Goal: Information Seeking & Learning: Check status

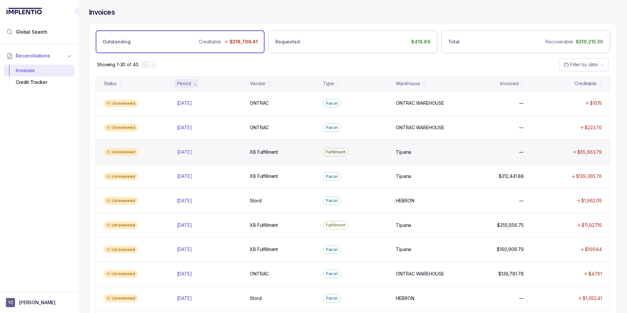
click at [211, 153] on div "[DATE] [DATE]" at bounding box center [209, 152] width 65 height 7
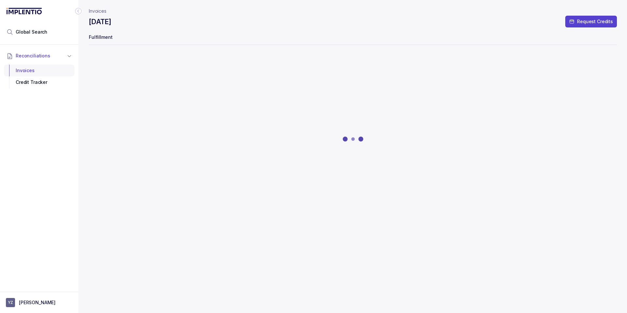
click at [29, 71] on div "Invoices" at bounding box center [39, 71] width 60 height 12
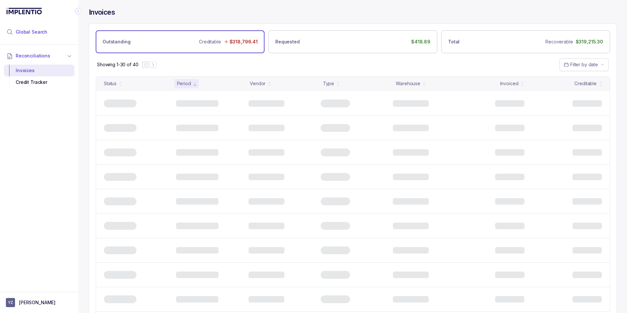
click at [34, 30] on span "Global Search" at bounding box center [32, 32] width 32 height 7
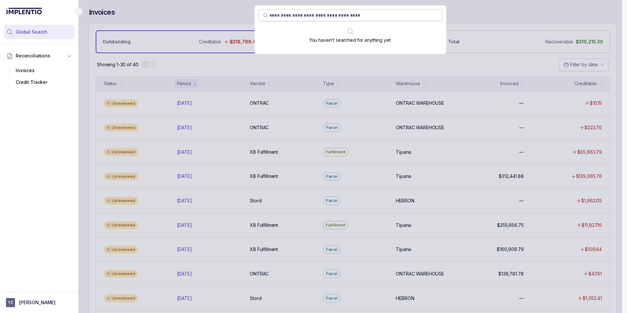
click at [355, 18] on input "search" at bounding box center [353, 15] width 169 height 7
paste input "*********"
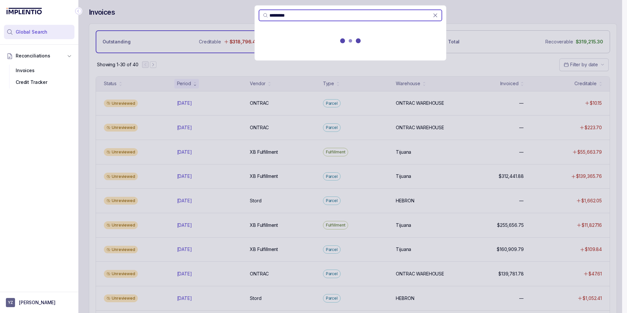
type input "*********"
drag, startPoint x: 299, startPoint y: 12, endPoint x: 228, endPoint y: 12, distance: 71.5
click at [228, 12] on div "*********" at bounding box center [350, 156] width 544 height 313
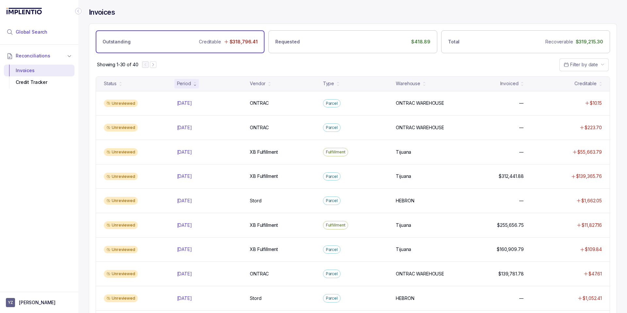
click at [30, 31] on span "Global Search" at bounding box center [32, 32] width 32 height 7
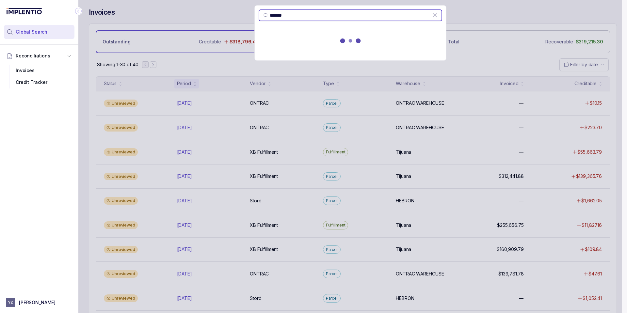
type input "*******"
click at [319, 48] on p "[DATE] - [DATE]" at bounding box center [351, 48] width 176 height 7
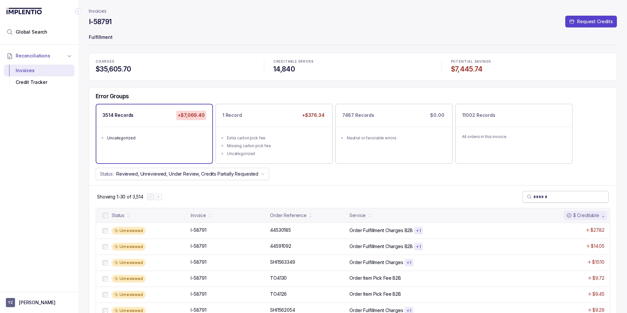
click at [550, 198] on input "search" at bounding box center [568, 197] width 71 height 7
paste input "*********"
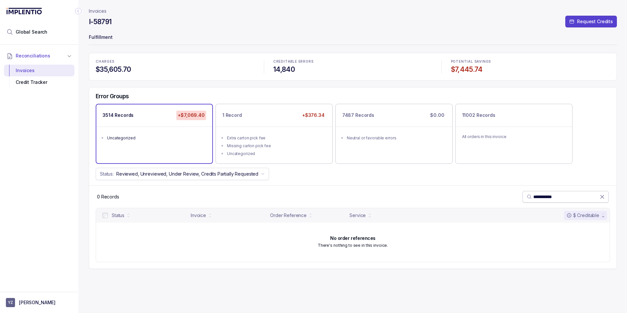
type input "*********"
click at [602, 197] on icon at bounding box center [602, 196] width 3 height 3
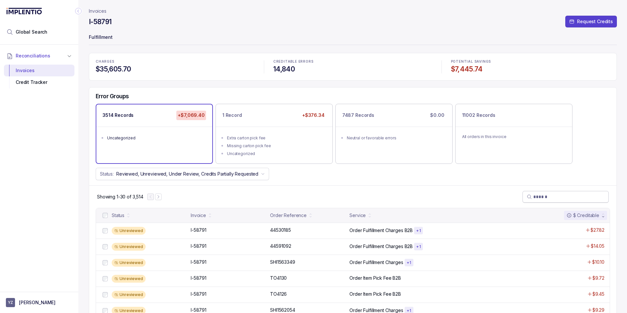
click at [551, 196] on input "search" at bounding box center [568, 197] width 71 height 7
paste input "*********"
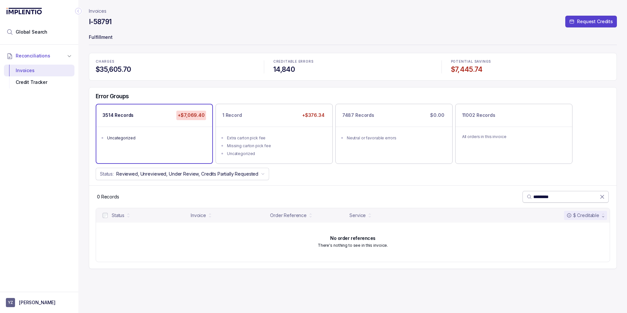
type input "*********"
click at [601, 197] on icon at bounding box center [602, 197] width 7 height 7
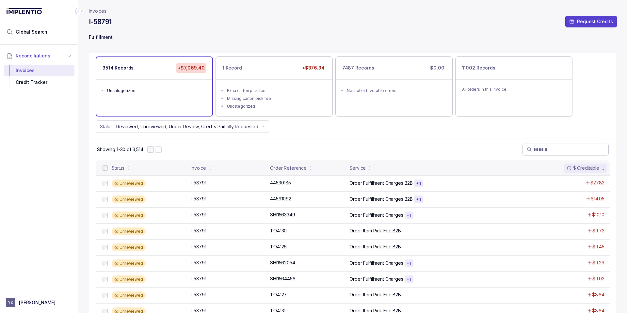
scroll to position [39, 0]
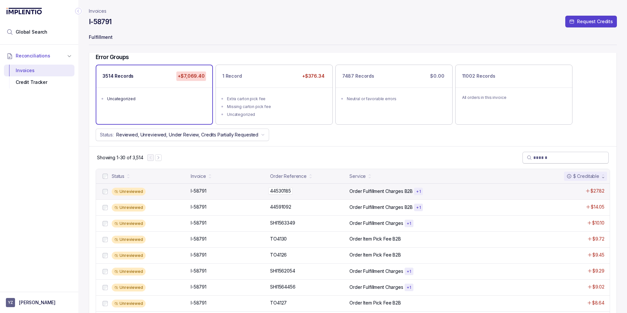
click at [313, 192] on div "44530185 44530185" at bounding box center [307, 191] width 75 height 7
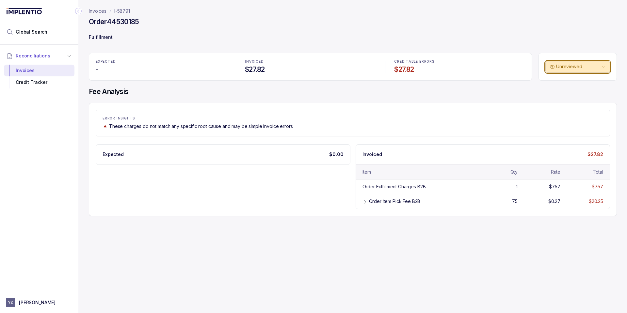
click at [569, 68] on p "Unreviewed" at bounding box center [578, 66] width 44 height 7
click at [458, 121] on div "ERROR INSIGHTS These charges do not match any specific root cause and may be si…" at bounding box center [353, 123] width 514 height 13
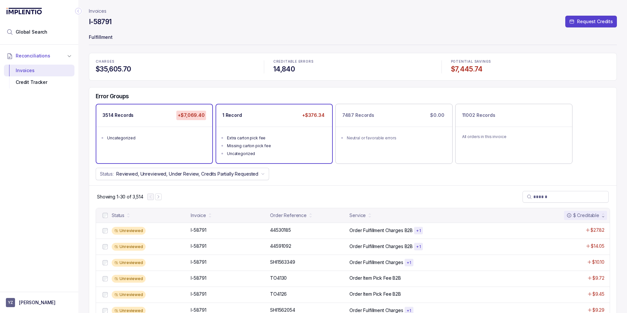
click at [298, 155] on div "Uncategorized" at bounding box center [276, 154] width 98 height 7
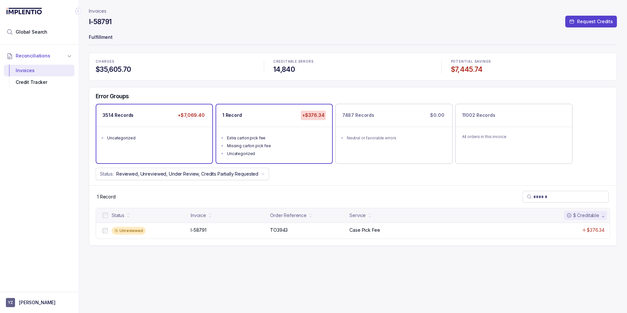
click at [189, 151] on div "3514 Records +$7,069.40 Uncategorized" at bounding box center [154, 134] width 116 height 58
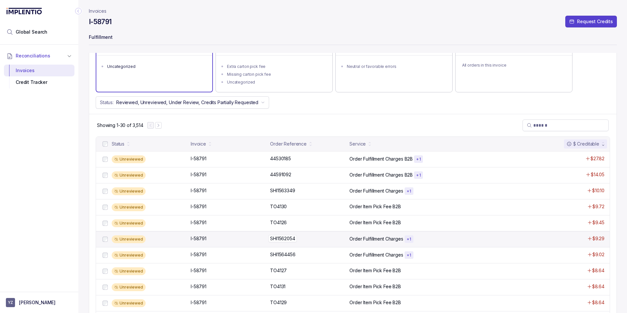
scroll to position [78, 0]
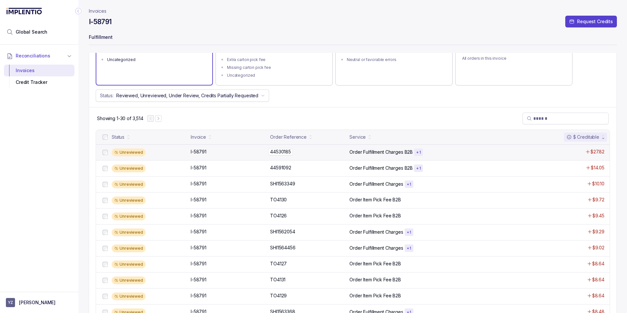
click at [323, 154] on div "44530185 44530185" at bounding box center [307, 152] width 75 height 7
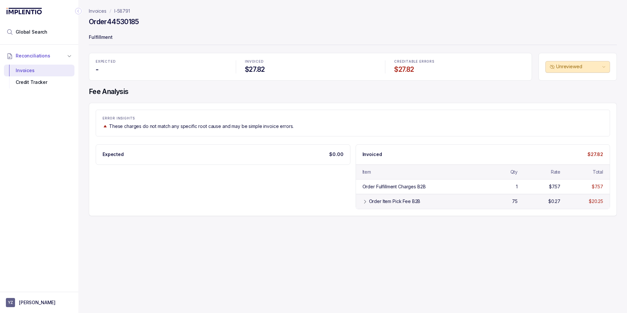
click at [367, 203] on icon at bounding box center [365, 201] width 5 height 5
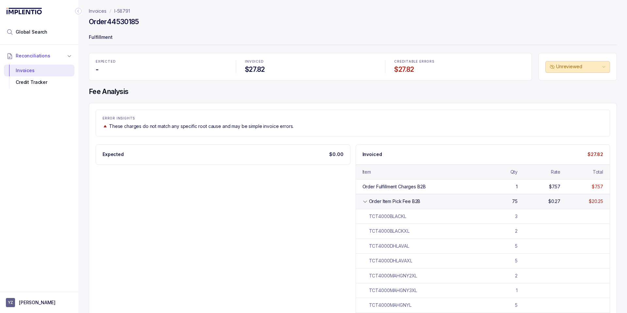
click at [366, 202] on icon at bounding box center [365, 201] width 5 height 5
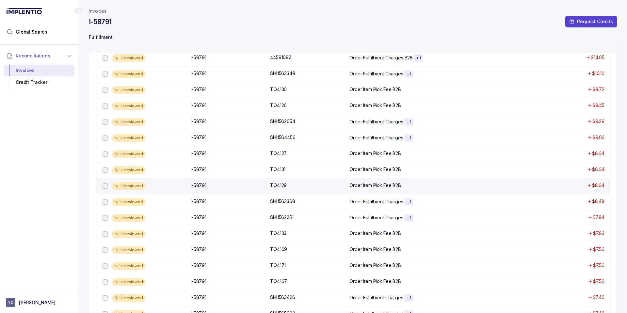
scroll to position [196, 0]
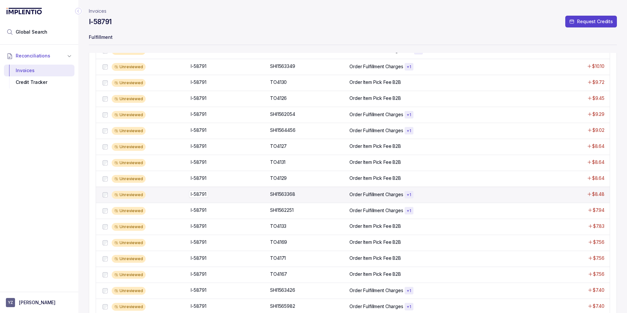
click at [235, 194] on div "I-58791 I-58791" at bounding box center [228, 194] width 75 height 7
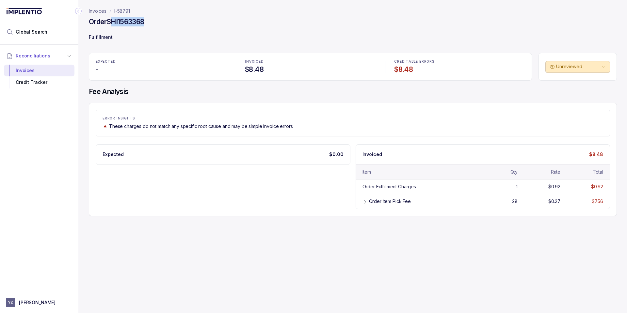
drag, startPoint x: 110, startPoint y: 22, endPoint x: 150, endPoint y: 25, distance: 39.4
click at [147, 27] on div "Order SHI1563368" at bounding box center [353, 23] width 528 height 12
click at [150, 25] on div "Order SHI1563368" at bounding box center [353, 23] width 528 height 12
drag, startPoint x: 151, startPoint y: 23, endPoint x: 108, endPoint y: 22, distance: 43.1
click at [108, 22] on div "Order SHI1563368" at bounding box center [353, 23] width 528 height 12
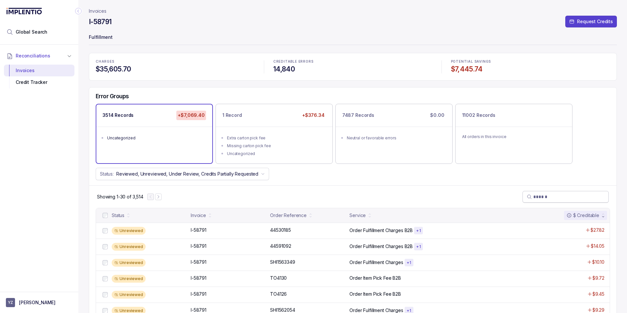
click at [545, 196] on input "search" at bounding box center [568, 197] width 71 height 7
paste input "**********"
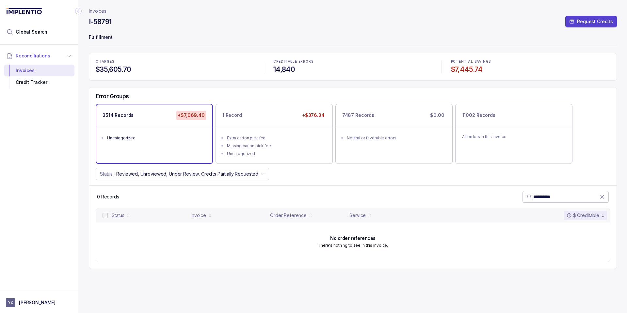
type input "**********"
click at [604, 197] on icon at bounding box center [602, 197] width 7 height 7
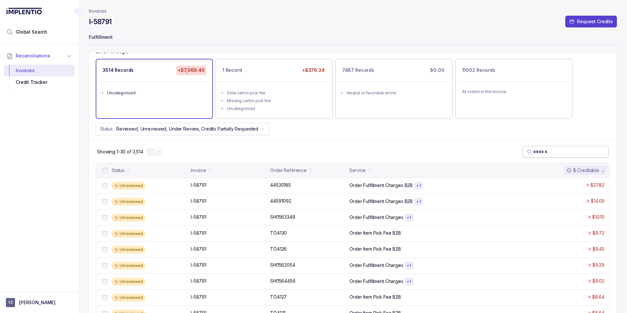
scroll to position [44, 0]
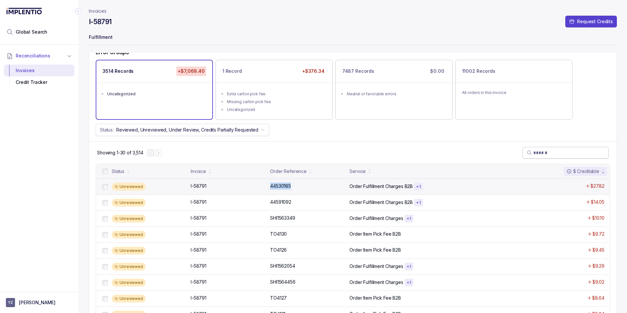
drag, startPoint x: 270, startPoint y: 187, endPoint x: 290, endPoint y: 186, distance: 19.9
click at [290, 186] on p "44530185" at bounding box center [280, 186] width 24 height 7
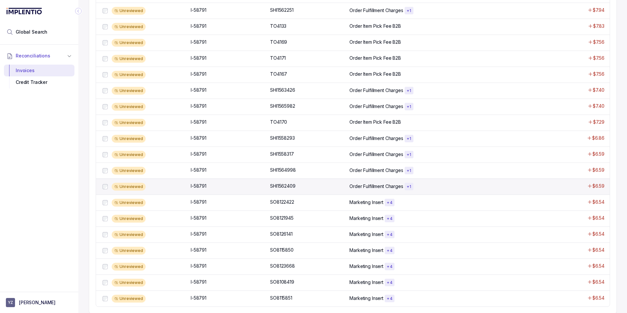
scroll to position [397, 0]
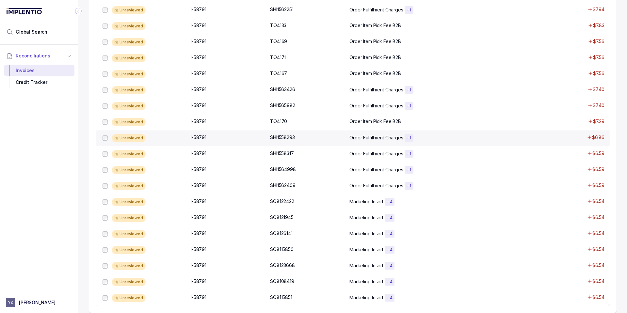
click at [320, 142] on div "Unreviewed I-58791 I-58791 SHI1558293 SHI1558293 Order Fulfillment Charges + 1 …" at bounding box center [353, 138] width 514 height 16
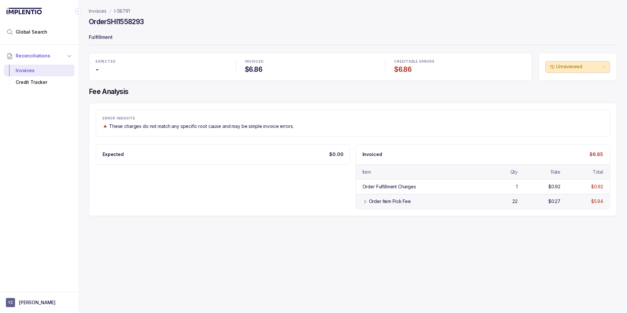
click at [365, 200] on icon at bounding box center [365, 201] width 5 height 5
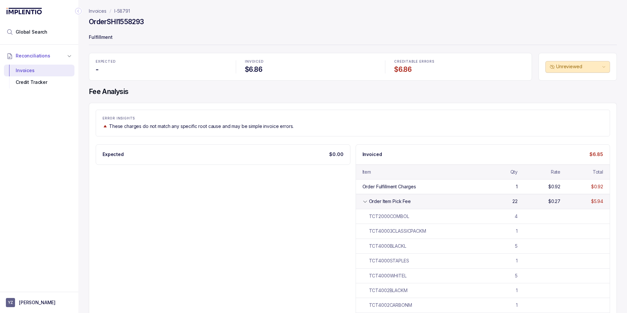
click at [365, 200] on icon at bounding box center [365, 201] width 5 height 5
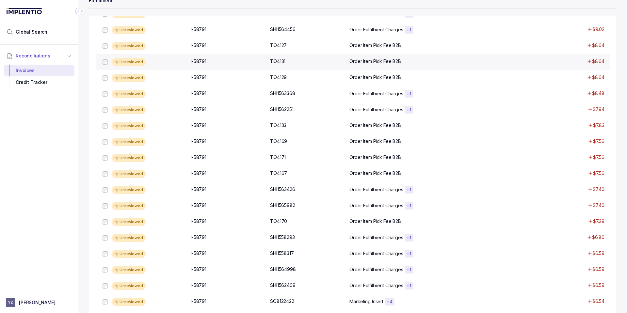
scroll to position [122, 0]
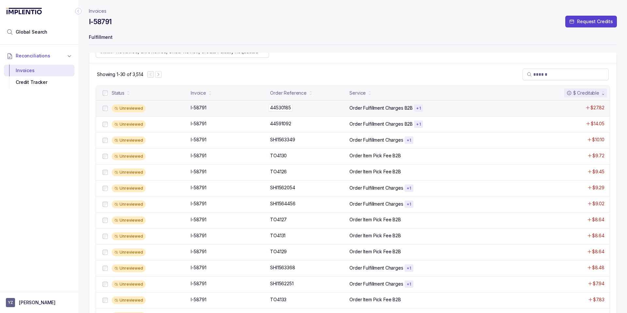
click at [296, 107] on div "44530185 44530185" at bounding box center [307, 108] width 75 height 7
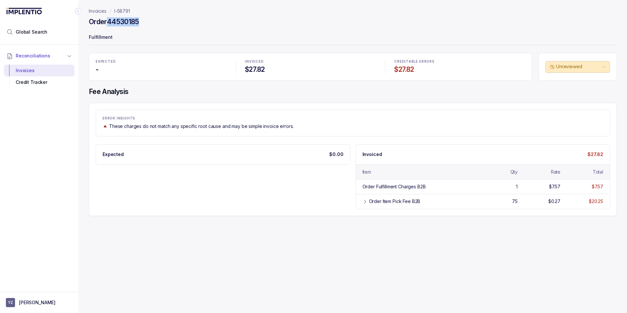
drag, startPoint x: 109, startPoint y: 21, endPoint x: 150, endPoint y: 21, distance: 40.8
click at [150, 21] on div "Order 44530185" at bounding box center [353, 23] width 528 height 12
copy h4 "44530185"
click at [366, 202] on icon at bounding box center [365, 201] width 5 height 5
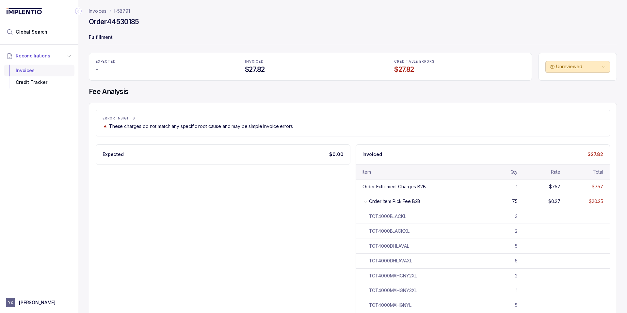
click at [45, 75] on div "Invoices" at bounding box center [39, 71] width 60 height 12
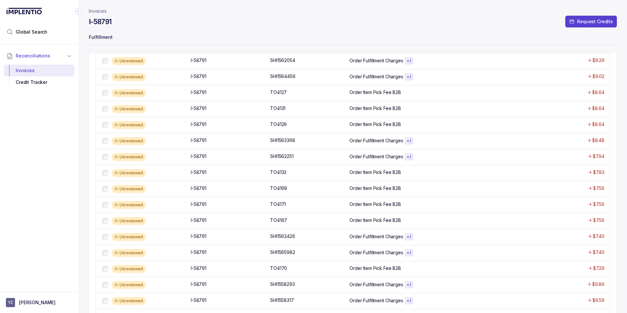
scroll to position [397, 0]
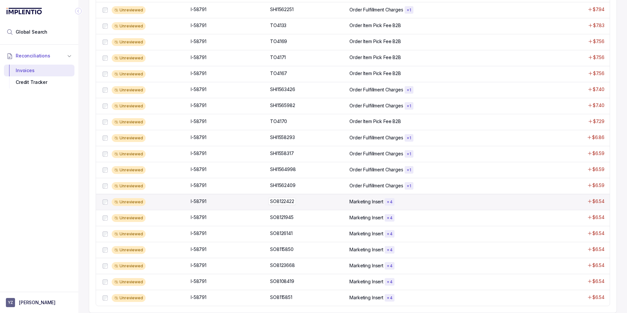
click at [284, 203] on p "SO8122422" at bounding box center [281, 201] width 27 height 7
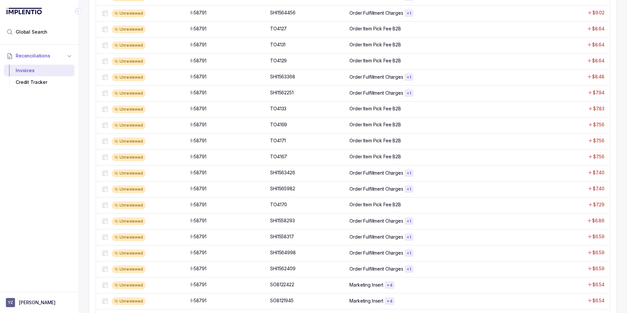
scroll to position [353, 0]
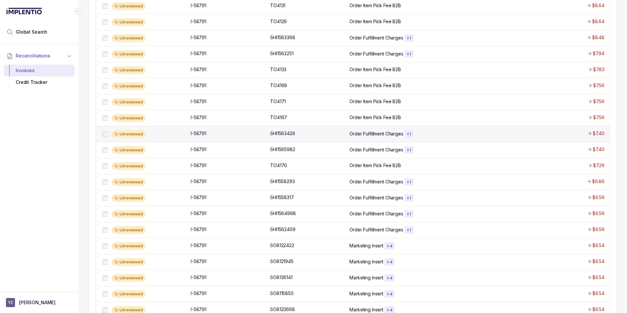
click at [256, 137] on div "Unreviewed I-58791 I-58791 SHI1563426 SHI1563426 Order Fulfillment Charges + 1 …" at bounding box center [353, 134] width 514 height 16
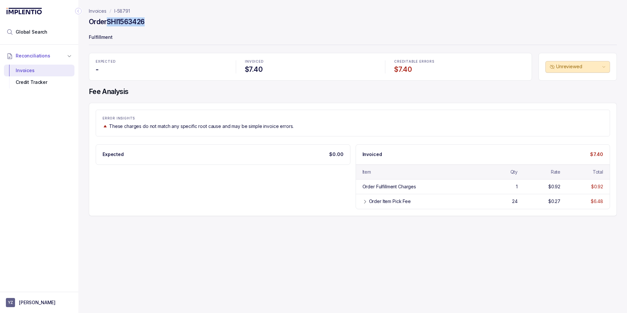
drag, startPoint x: 110, startPoint y: 24, endPoint x: 154, endPoint y: 22, distance: 44.8
click at [154, 22] on div "Order SHI1563426" at bounding box center [353, 23] width 528 height 12
copy h4 "SHI1563426"
click at [145, 27] on div "Order SHI1563426" at bounding box center [353, 23] width 528 height 12
click at [151, 20] on div "Order SHI1563426" at bounding box center [353, 23] width 528 height 12
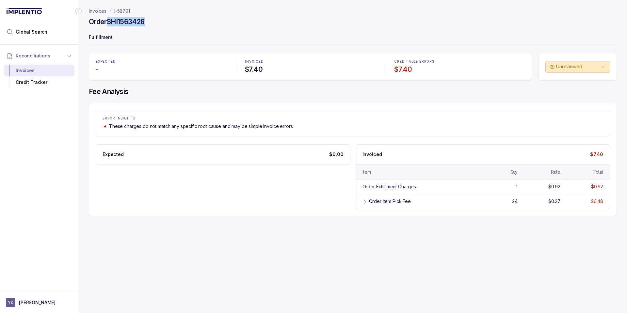
drag, startPoint x: 150, startPoint y: 21, endPoint x: 110, endPoint y: 24, distance: 40.0
click at [110, 24] on div "Order SHI1563426" at bounding box center [353, 23] width 528 height 12
drag, startPoint x: 139, startPoint y: 9, endPoint x: 115, endPoint y: 10, distance: 24.2
click at [115, 10] on nav "Invoices I-58791" at bounding box center [353, 11] width 528 height 7
copy p "I-58791"
